Goal: Information Seeking & Learning: Compare options

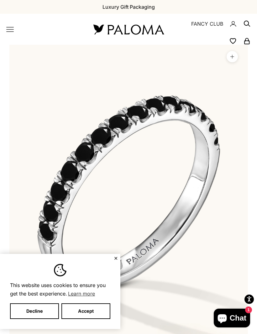
click at [117, 260] on button "✕" at bounding box center [116, 258] width 4 height 4
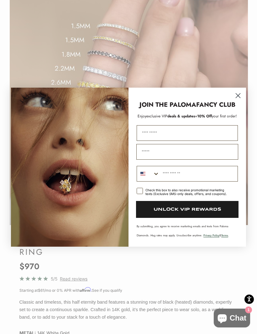
scroll to position [0, 246]
click at [239, 96] on icon "Close dialog" at bounding box center [238, 95] width 4 height 4
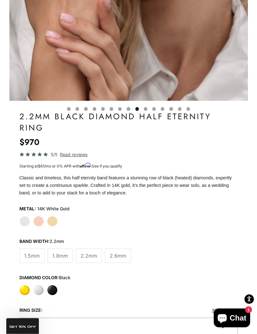
scroll to position [238, 0]
click at [41, 290] on label "White" at bounding box center [38, 290] width 11 height 11
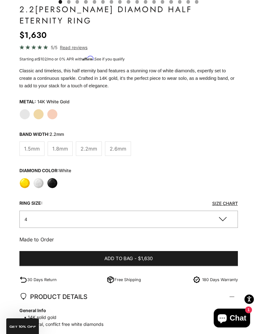
scroll to position [342, 0]
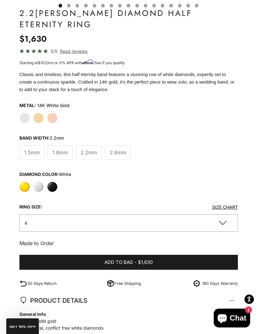
click at [25, 185] on label "Yellow" at bounding box center [24, 187] width 11 height 11
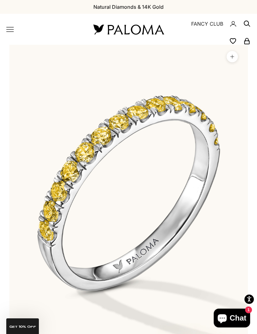
click at [215, 18] on nav "USD $ Country Afghanistan (AFN ؋) Åland Islands (EUR €) Albania (ALL L) Algeria…" at bounding box center [214, 29] width 72 height 31
click at [209, 22] on link "FANCY CLUB" at bounding box center [207, 24] width 32 height 8
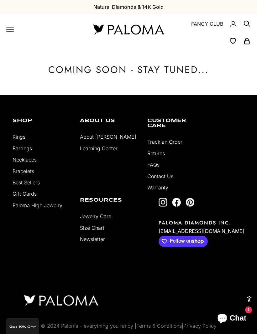
click at [11, 29] on icon "Primary navigation" at bounding box center [10, 29] width 7 height 4
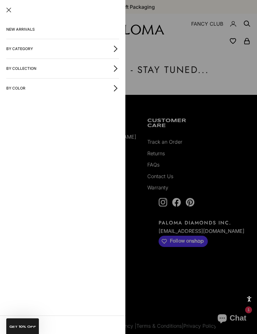
click at [118, 46] on icon "button" at bounding box center [115, 48] width 7 height 7
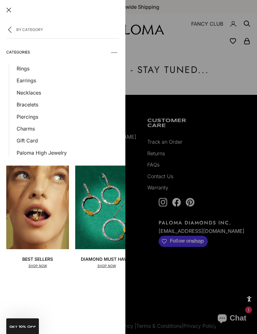
click at [30, 79] on link "Earrings" at bounding box center [68, 80] width 102 height 8
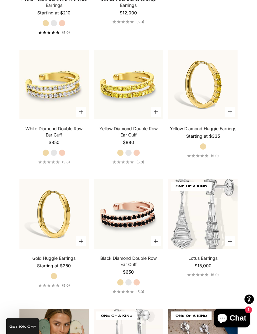
scroll to position [1103, 0]
